Goal: Information Seeking & Learning: Learn about a topic

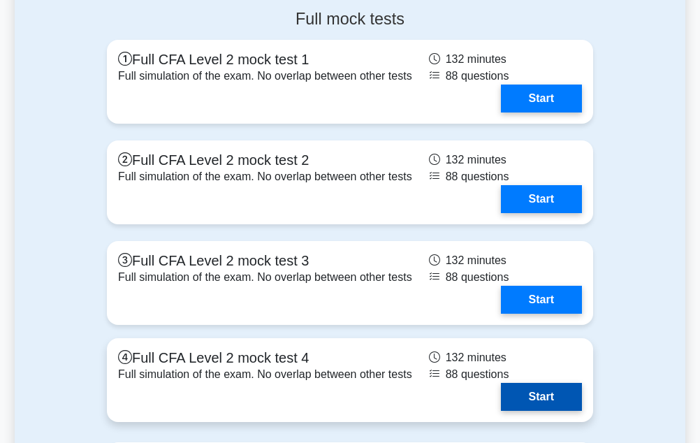
scroll to position [2095, 0]
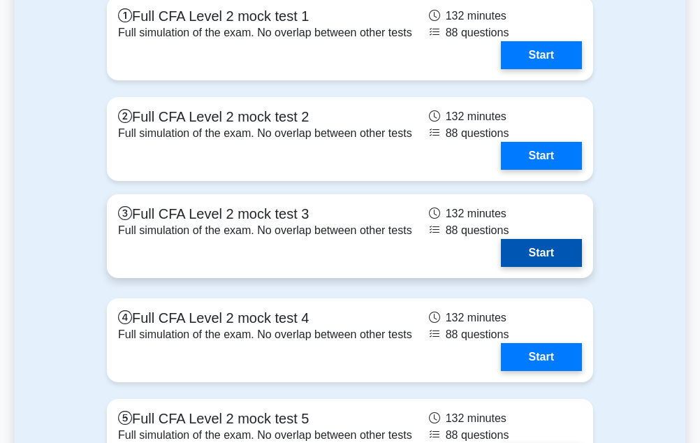
click at [551, 252] on link "Start" at bounding box center [541, 253] width 81 height 28
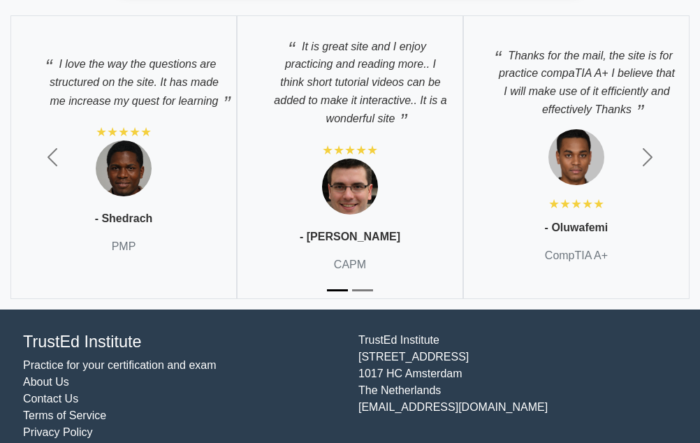
scroll to position [2982, 0]
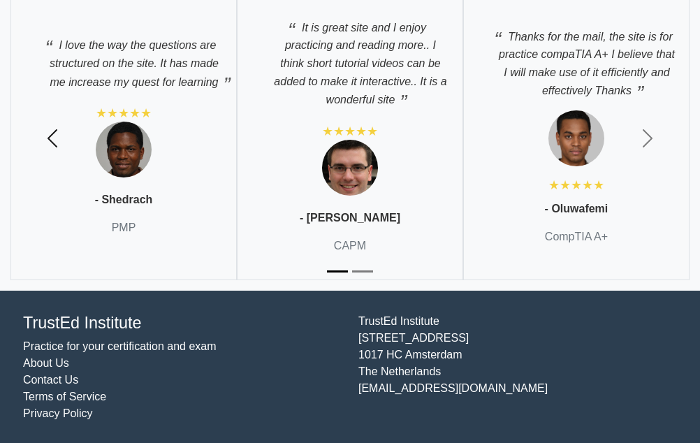
click at [61, 135] on span "button" at bounding box center [52, 138] width 22 height 22
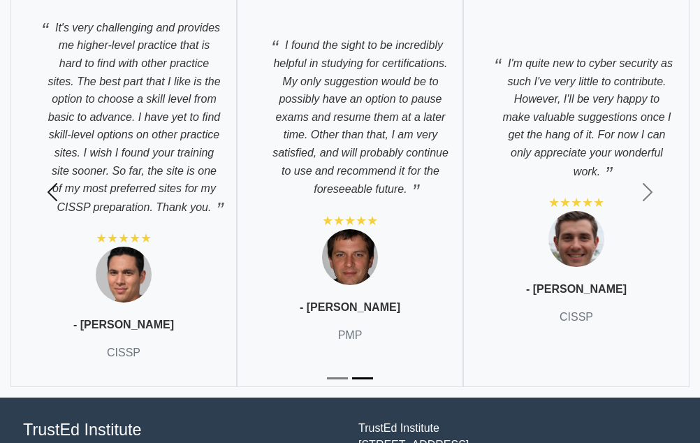
scroll to position [3089, 0]
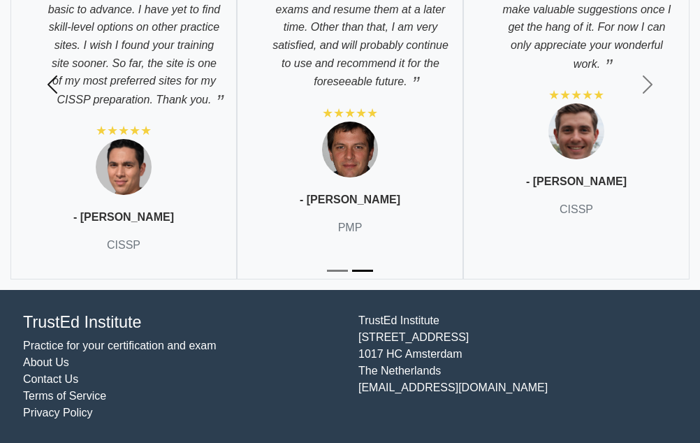
click at [50, 84] on span "button" at bounding box center [52, 84] width 22 height 22
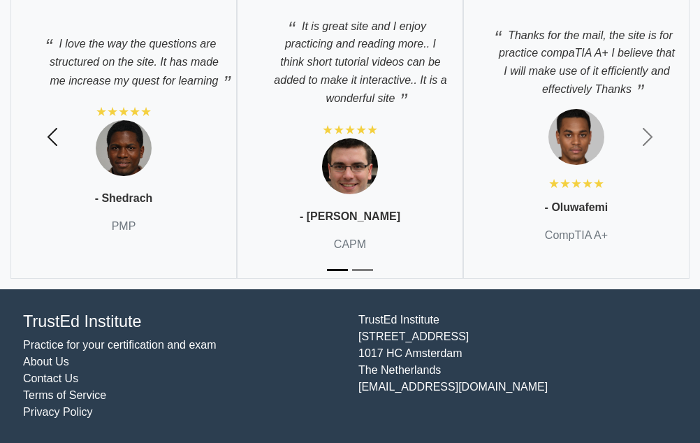
scroll to position [2982, 0]
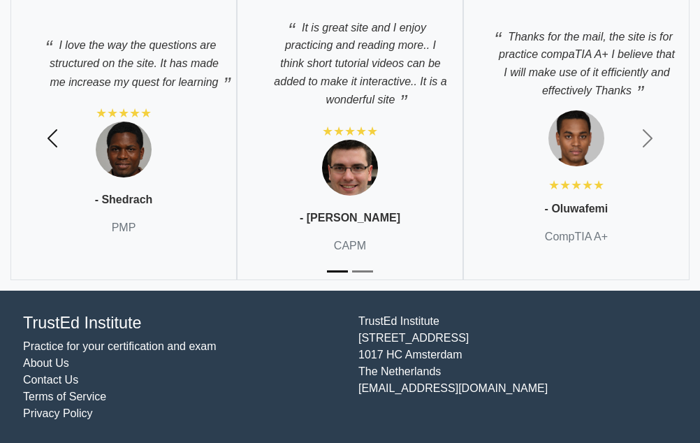
click at [50, 128] on span "button" at bounding box center [52, 138] width 22 height 22
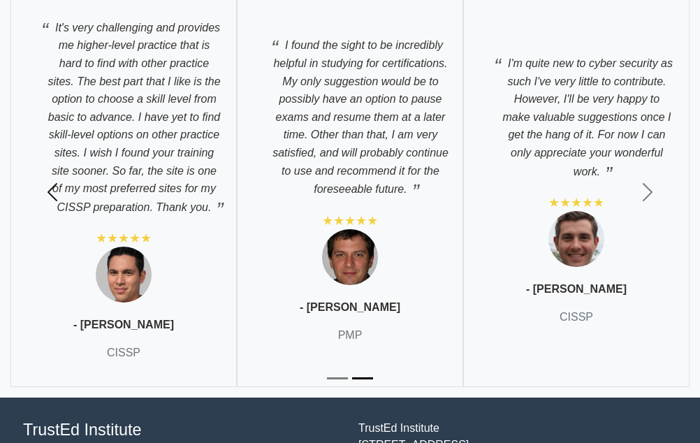
scroll to position [3089, 0]
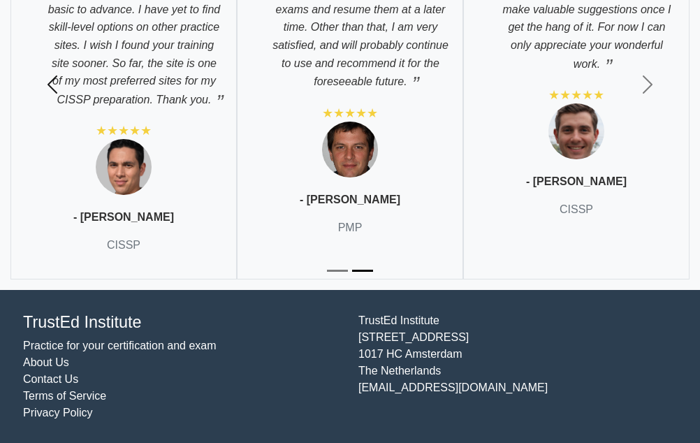
click at [48, 78] on span "button" at bounding box center [52, 84] width 22 height 22
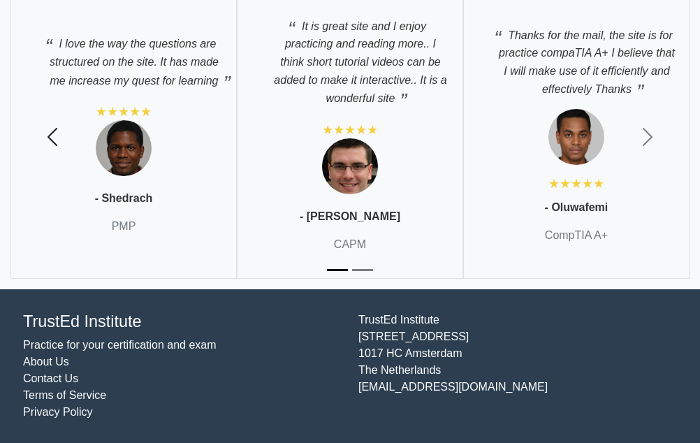
scroll to position [2982, 0]
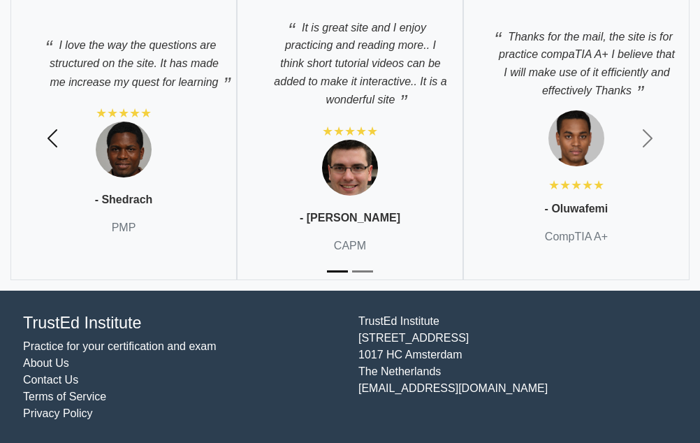
click at [52, 137] on span "button" at bounding box center [52, 138] width 22 height 22
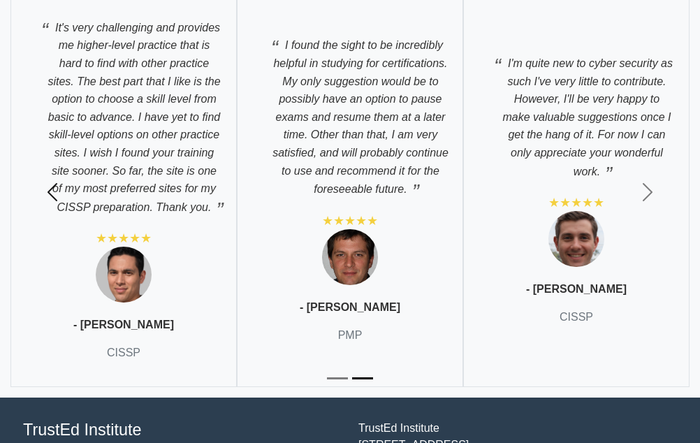
scroll to position [3089, 0]
